Goal: Obtain resource: Obtain resource

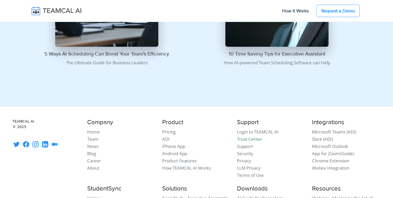
scroll to position [620, 0]
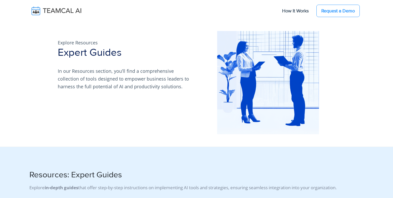
scroll to position [613, 0]
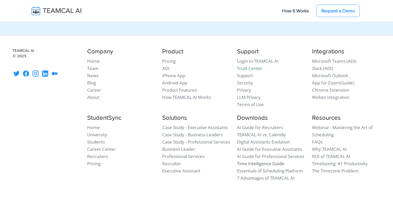
click at [251, 164] on link "Time Intelligence Guide" at bounding box center [260, 163] width 47 height 6
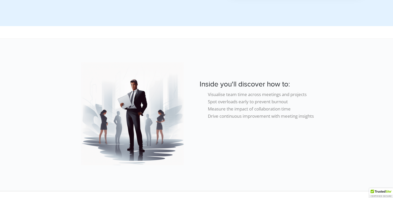
scroll to position [365, 0]
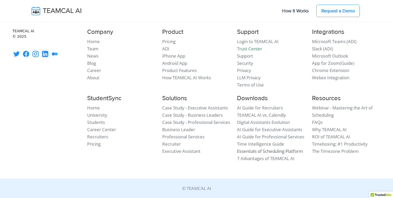
click at [255, 151] on link "Essentials of Scheduling Platform" at bounding box center [270, 151] width 66 height 6
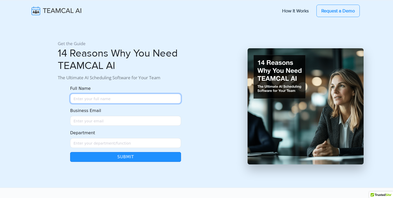
click at [106, 99] on input "Full Name" at bounding box center [125, 99] width 111 height 10
type input "George Burin"
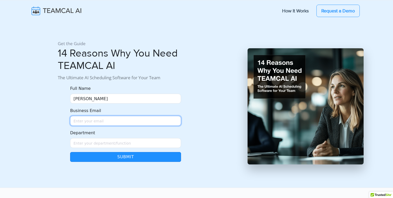
click at [94, 121] on input "Business Email" at bounding box center [125, 121] width 111 height 10
type input "george.burin@comcast.net"
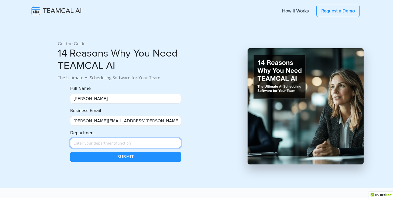
click at [96, 144] on input "Department" at bounding box center [125, 143] width 111 height 10
click at [78, 142] on input "Department" at bounding box center [125, 143] width 111 height 10
drag, startPoint x: 108, startPoint y: 144, endPoint x: 51, endPoint y: 142, distance: 57.0
click at [51, 142] on div "Get the Guide 14 Reasons Why You Need TEAMCAL AI The Ultimate AI Scheduling Sof…" at bounding box center [196, 93] width 340 height 141
click at [51, 134] on div at bounding box center [40, 100] width 28 height 128
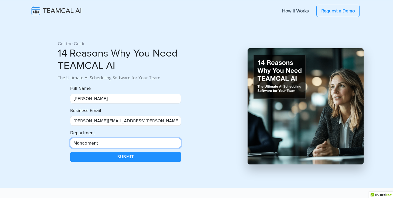
drag, startPoint x: 105, startPoint y: 143, endPoint x: 61, endPoint y: 141, distance: 44.9
click at [61, 141] on form "Full Name George Burin Business Email george.burin@comcast.net Department Manag…" at bounding box center [126, 123] width 136 height 76
drag, startPoint x: 116, startPoint y: 143, endPoint x: 61, endPoint y: 143, distance: 54.4
click at [61, 143] on form "Full Name George Burin Business Email george.burin@comcast.net Department Manag…" at bounding box center [126, 123] width 136 height 76
type input "TeSt"
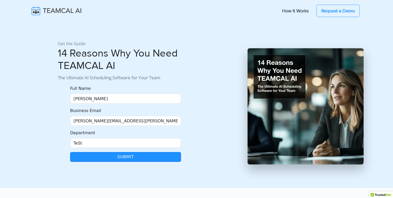
click at [91, 155] on button "Submit" at bounding box center [125, 157] width 111 height 10
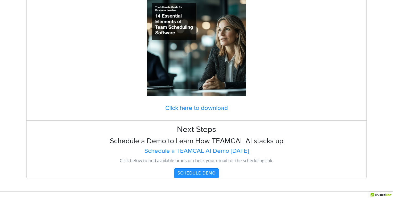
scroll to position [95, 0]
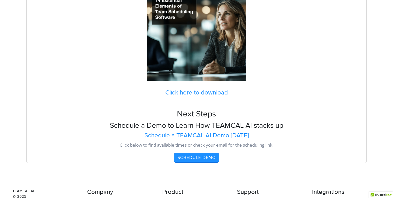
click at [182, 157] on button "Schedule Demo" at bounding box center [196, 158] width 45 height 10
